Goal: Information Seeking & Learning: Learn about a topic

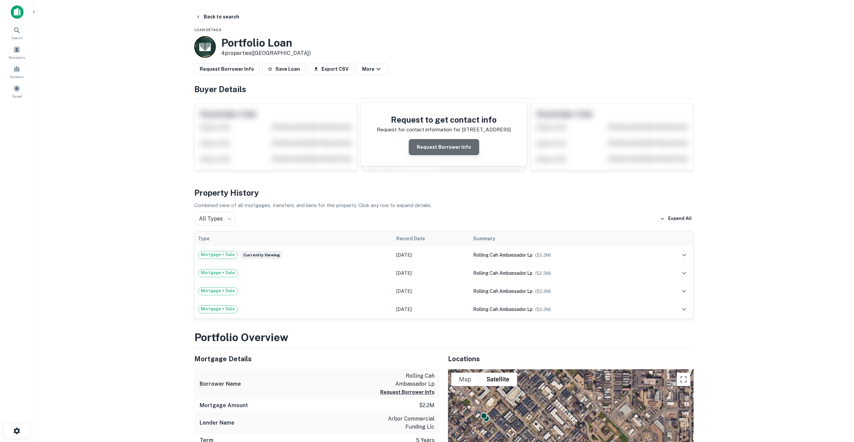
click at [457, 148] on button "Request Borrower Info" at bounding box center [443, 147] width 70 height 16
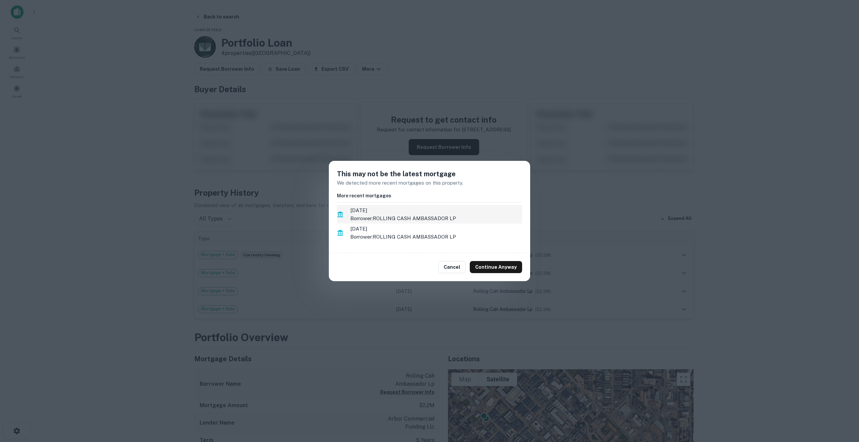
click at [382, 218] on p "Borrower: ROLLING CASH AMBASSADOR LP" at bounding box center [436, 219] width 172 height 8
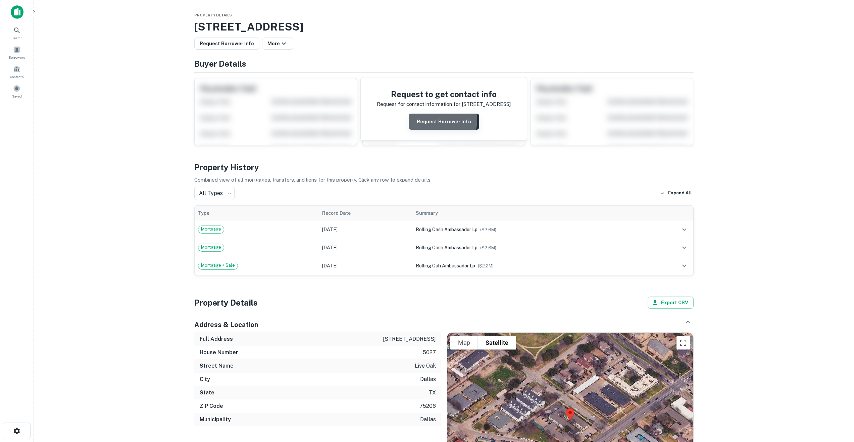
click at [434, 120] on button "Request Borrower Info" at bounding box center [443, 122] width 70 height 16
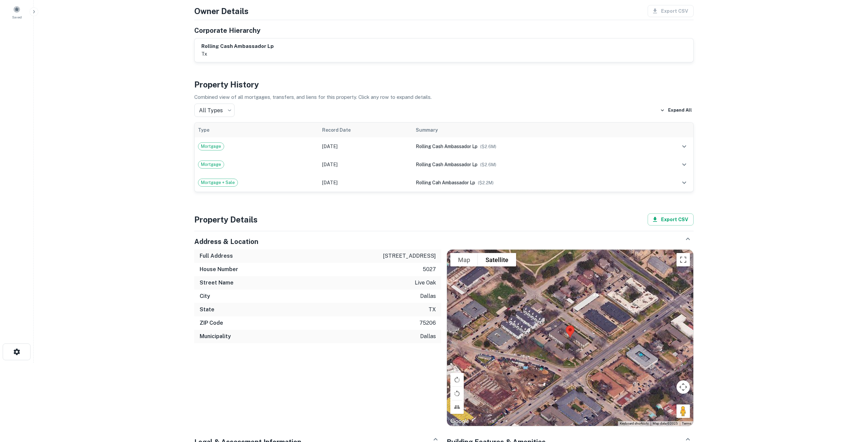
scroll to position [79, 0]
click at [432, 145] on span "rolling cash ambassador lp" at bounding box center [447, 146] width 62 height 5
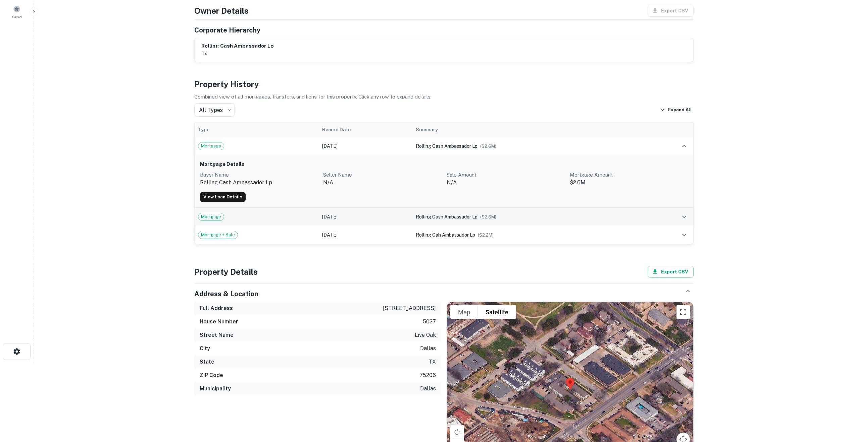
click at [316, 211] on td "Mortgage" at bounding box center [257, 217] width 124 height 18
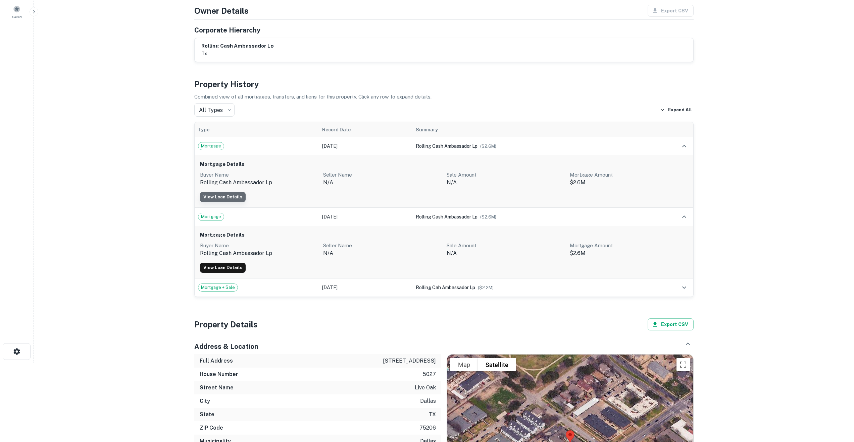
click at [222, 194] on link "View Loan Details" at bounding box center [223, 197] width 46 height 10
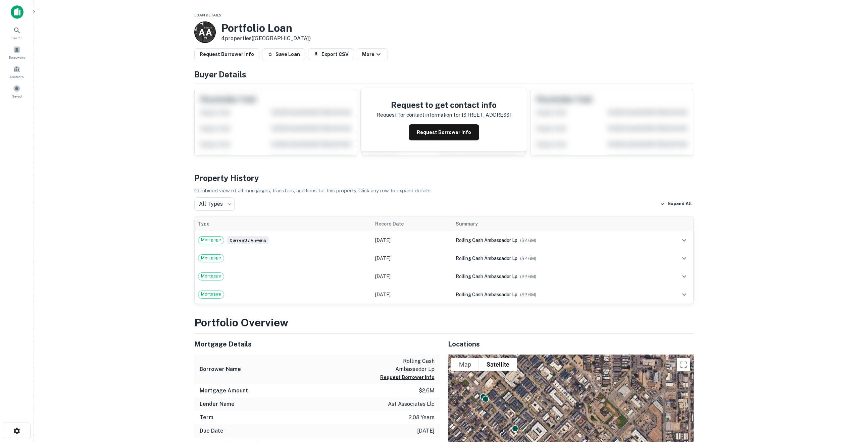
click at [205, 33] on p "A A" at bounding box center [205, 32] width 13 height 13
click at [433, 130] on button "Request Borrower Info" at bounding box center [443, 132] width 70 height 16
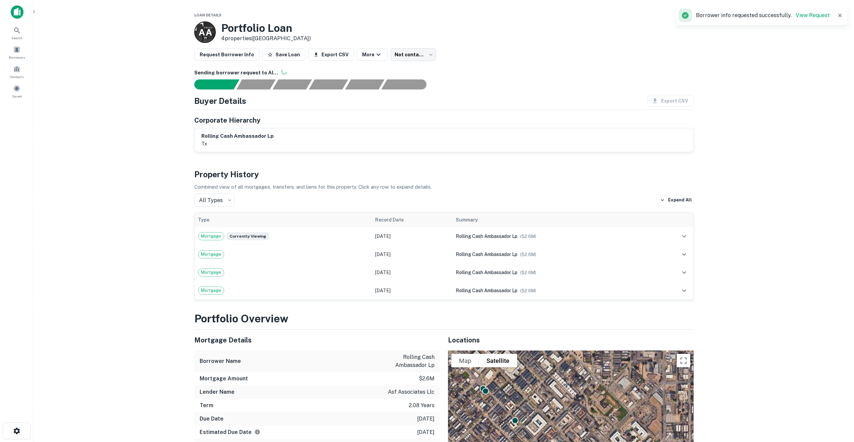
click at [204, 30] on p "A A" at bounding box center [205, 32] width 13 height 13
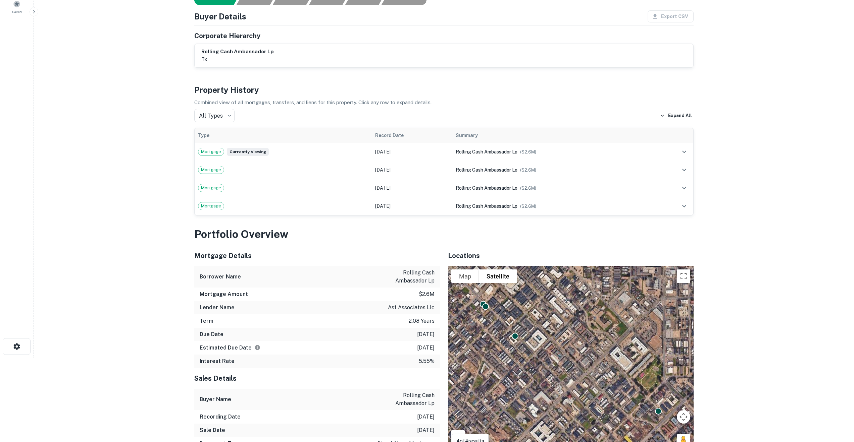
scroll to position [86, 0]
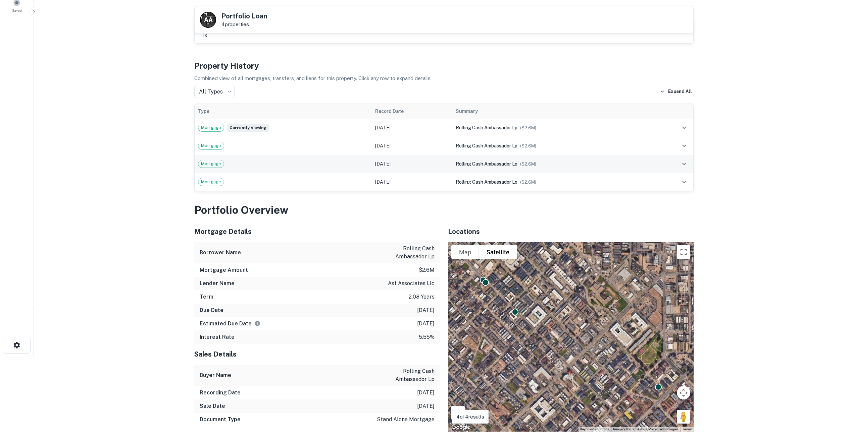
click at [222, 168] on div "Mortgage" at bounding box center [283, 164] width 170 height 8
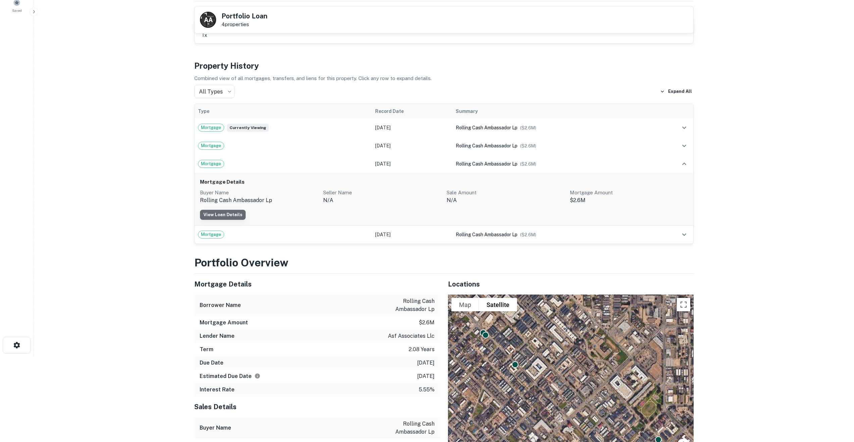
click at [222, 215] on link "View Loan Details" at bounding box center [223, 215] width 46 height 10
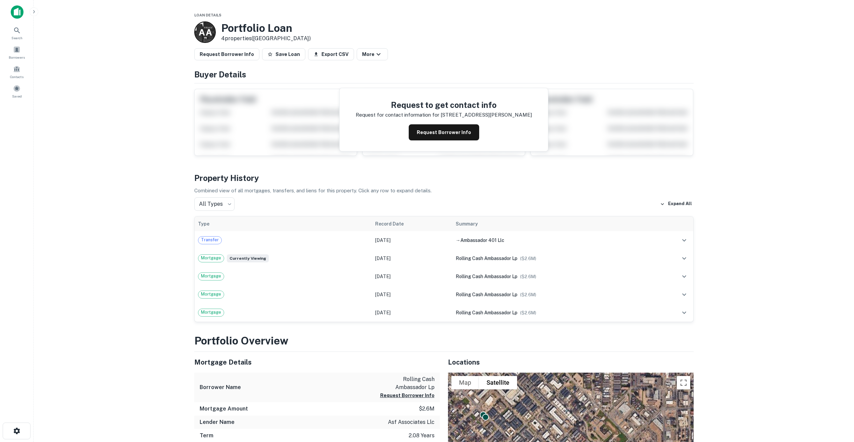
click at [208, 35] on p "A A" at bounding box center [205, 32] width 13 height 13
click at [215, 240] on span "Transfer" at bounding box center [209, 240] width 23 height 7
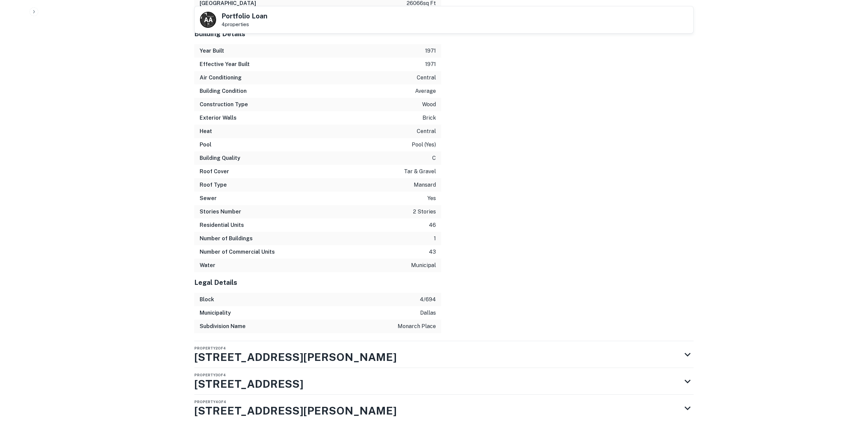
scroll to position [949, 0]
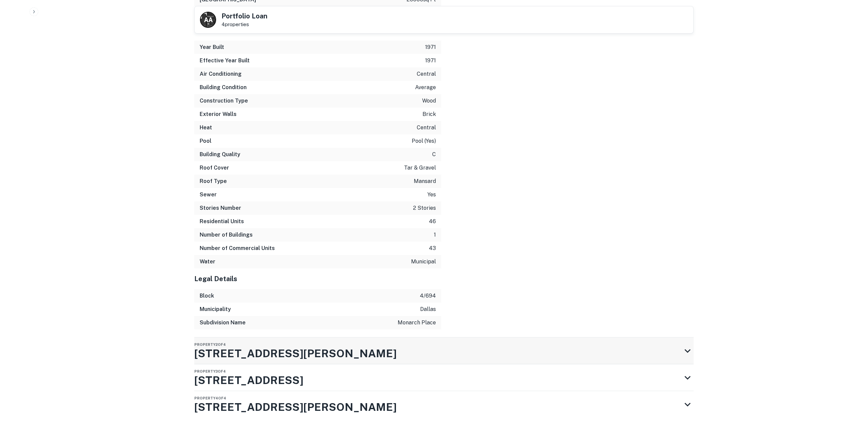
click at [258, 348] on h3 "[STREET_ADDRESS][PERSON_NAME]" at bounding box center [295, 354] width 202 height 16
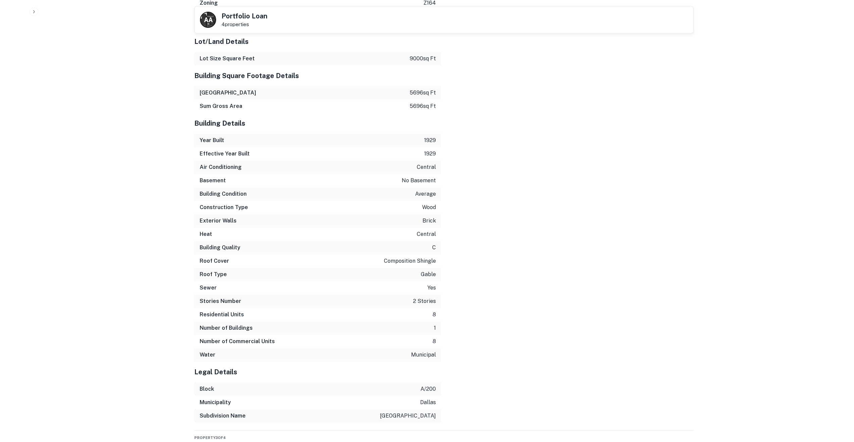
scroll to position [1568, 0]
